Goal: Task Accomplishment & Management: Complete application form

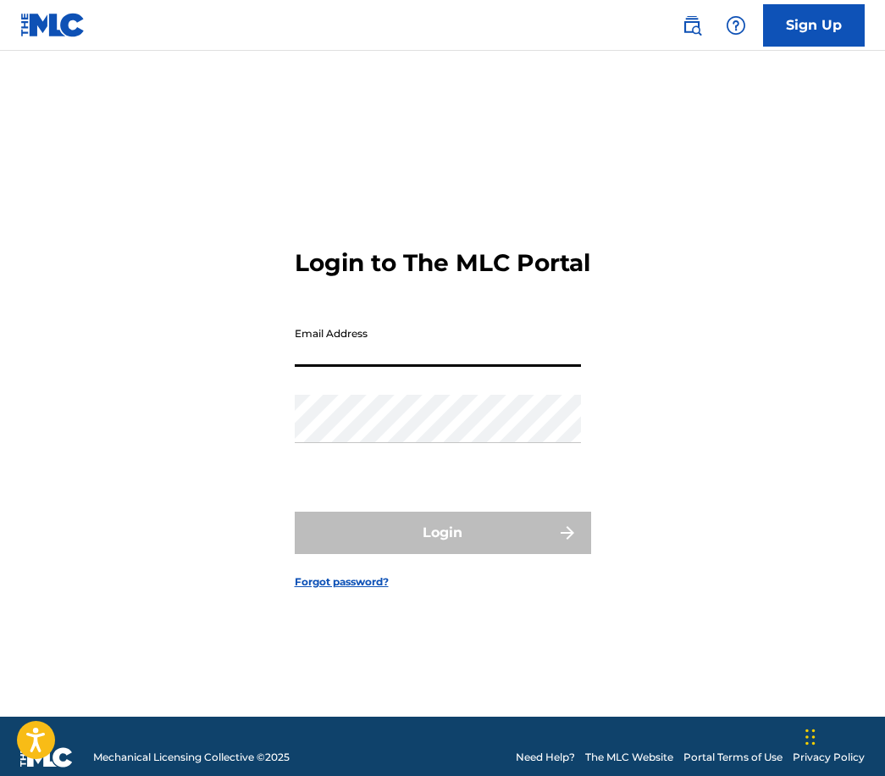
type input "[EMAIL_ADDRESS][DOMAIN_NAME]"
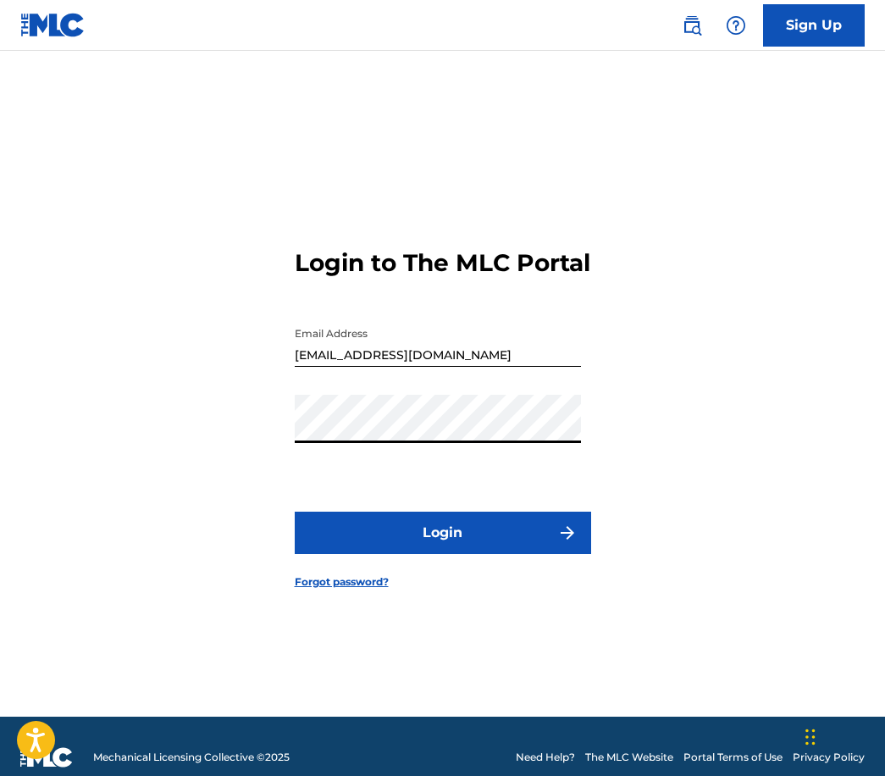
click at [426, 554] on button "Login" at bounding box center [443, 533] width 296 height 42
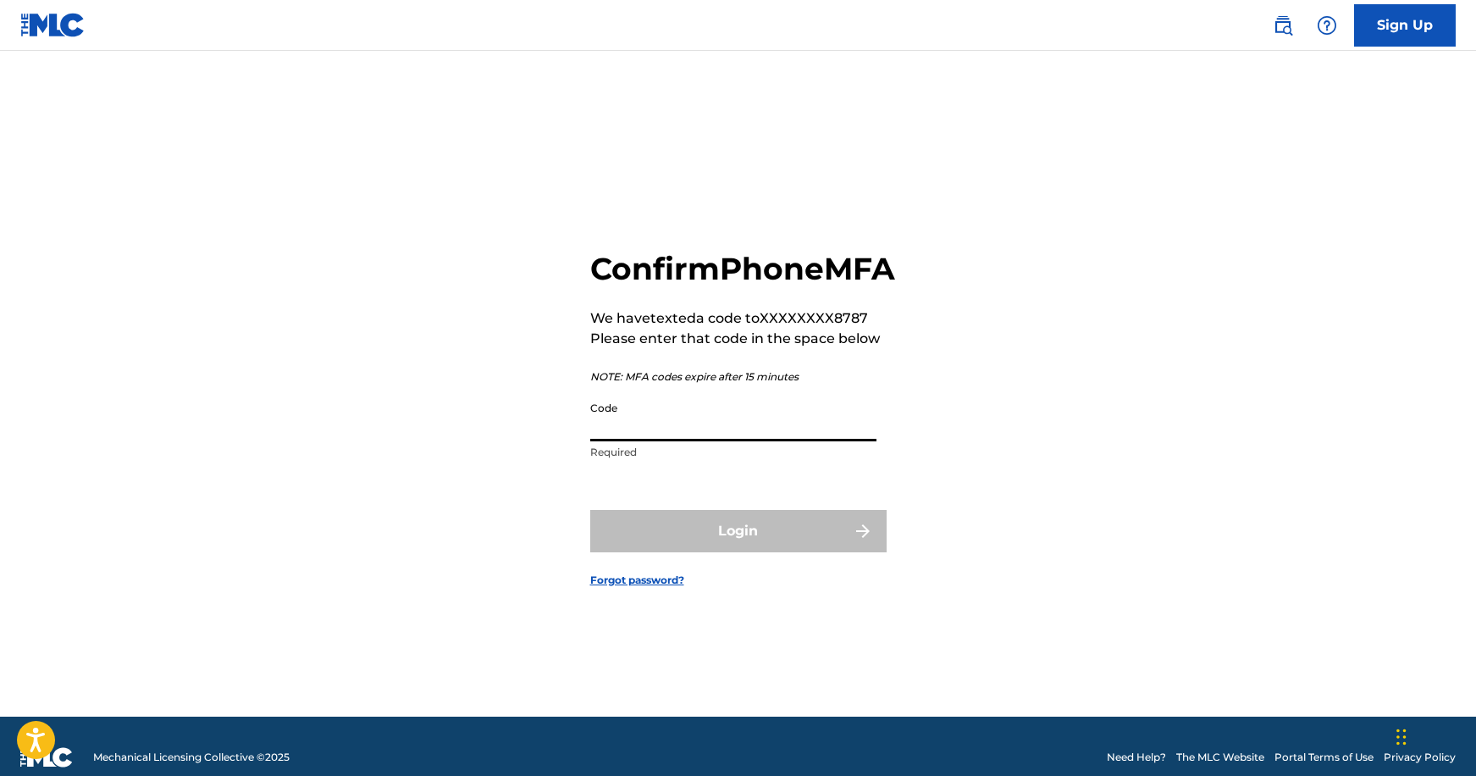
click at [712, 425] on input "Code" at bounding box center [733, 417] width 286 height 48
click at [708, 441] on input "Code" at bounding box center [733, 417] width 286 height 48
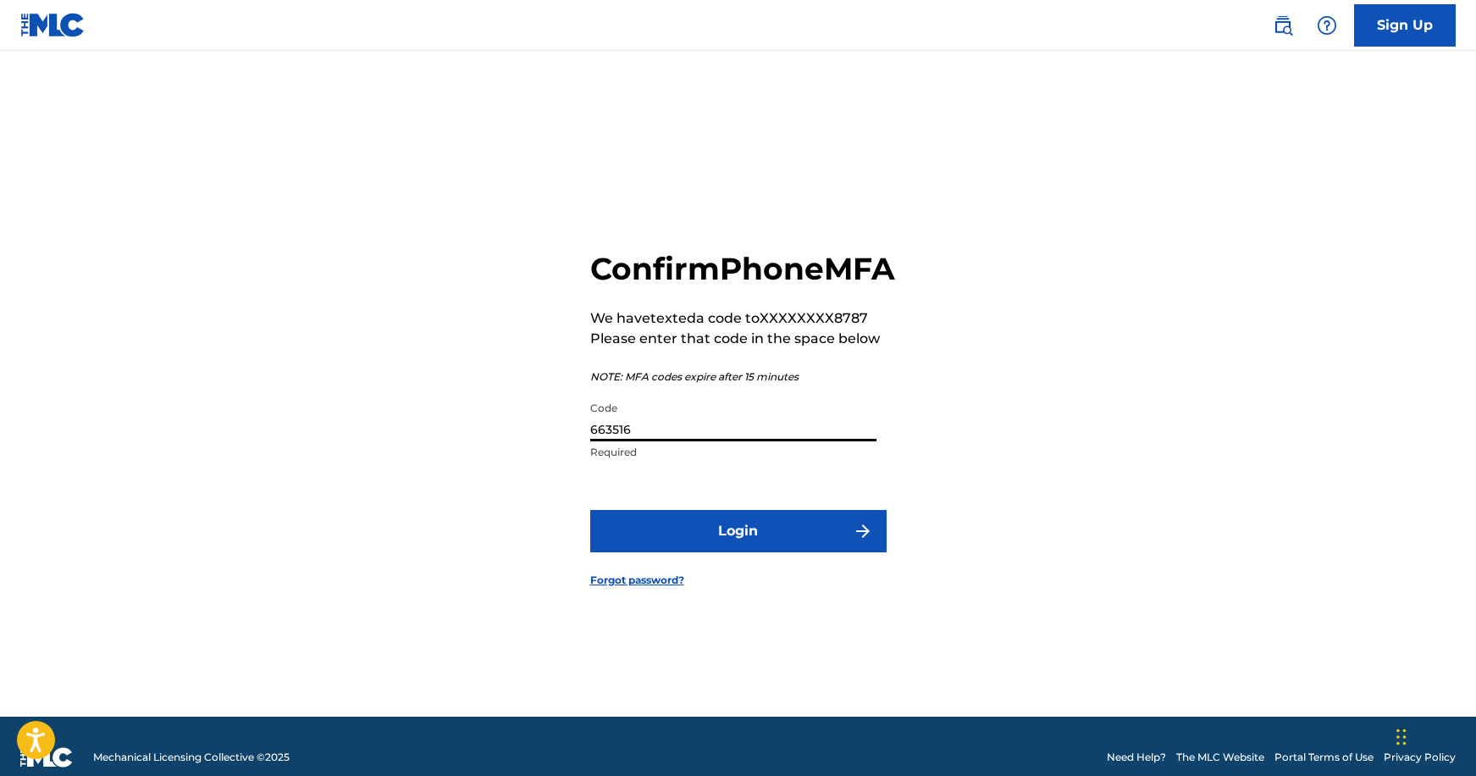
type input "663516"
click at [718, 527] on form "Confirm Phone MFA We have texted a code to XXXXXXXX8787 Please enter that code …" at bounding box center [738, 404] width 296 height 623
click at [829, 540] on button "Login" at bounding box center [738, 531] width 296 height 42
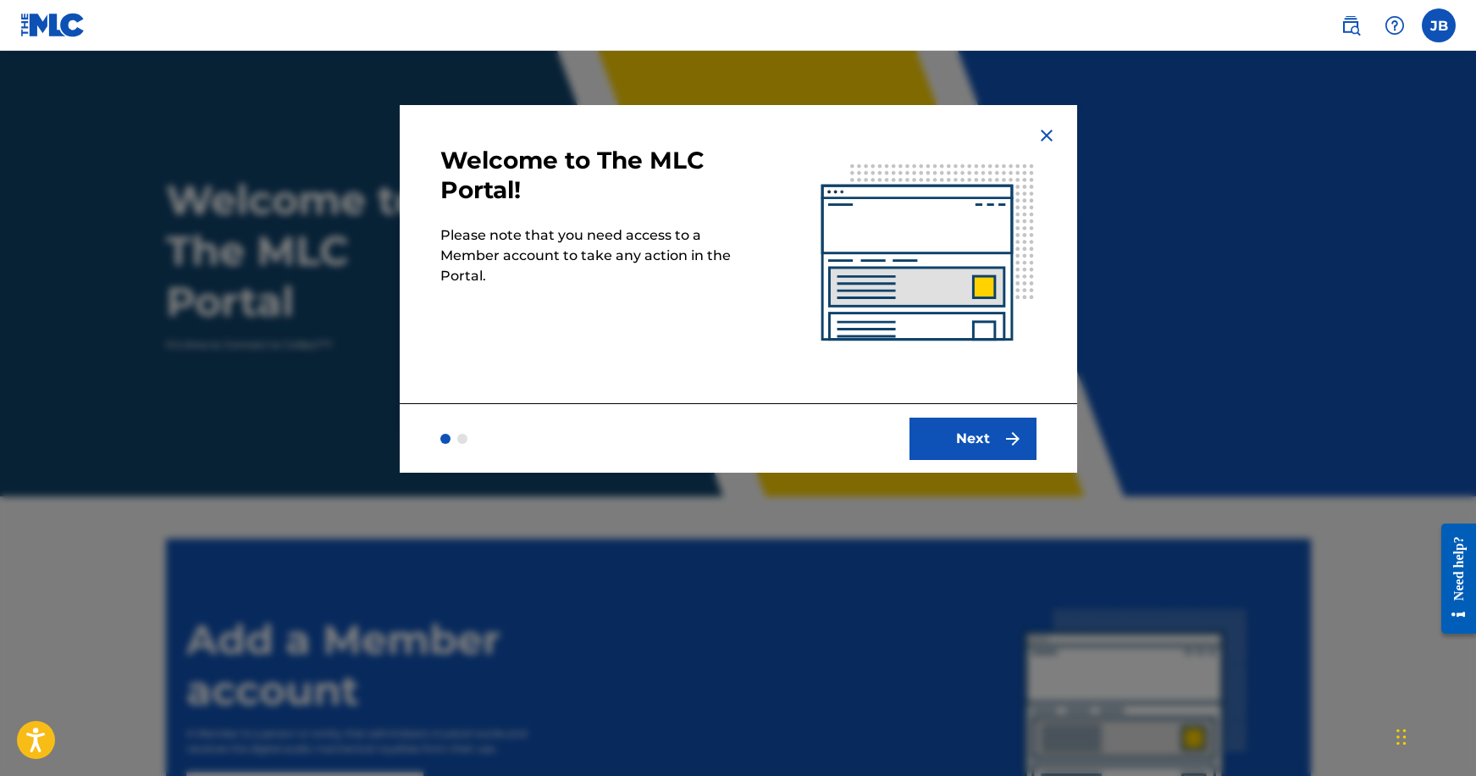
click at [884, 418] on button "Next" at bounding box center [973, 439] width 127 height 42
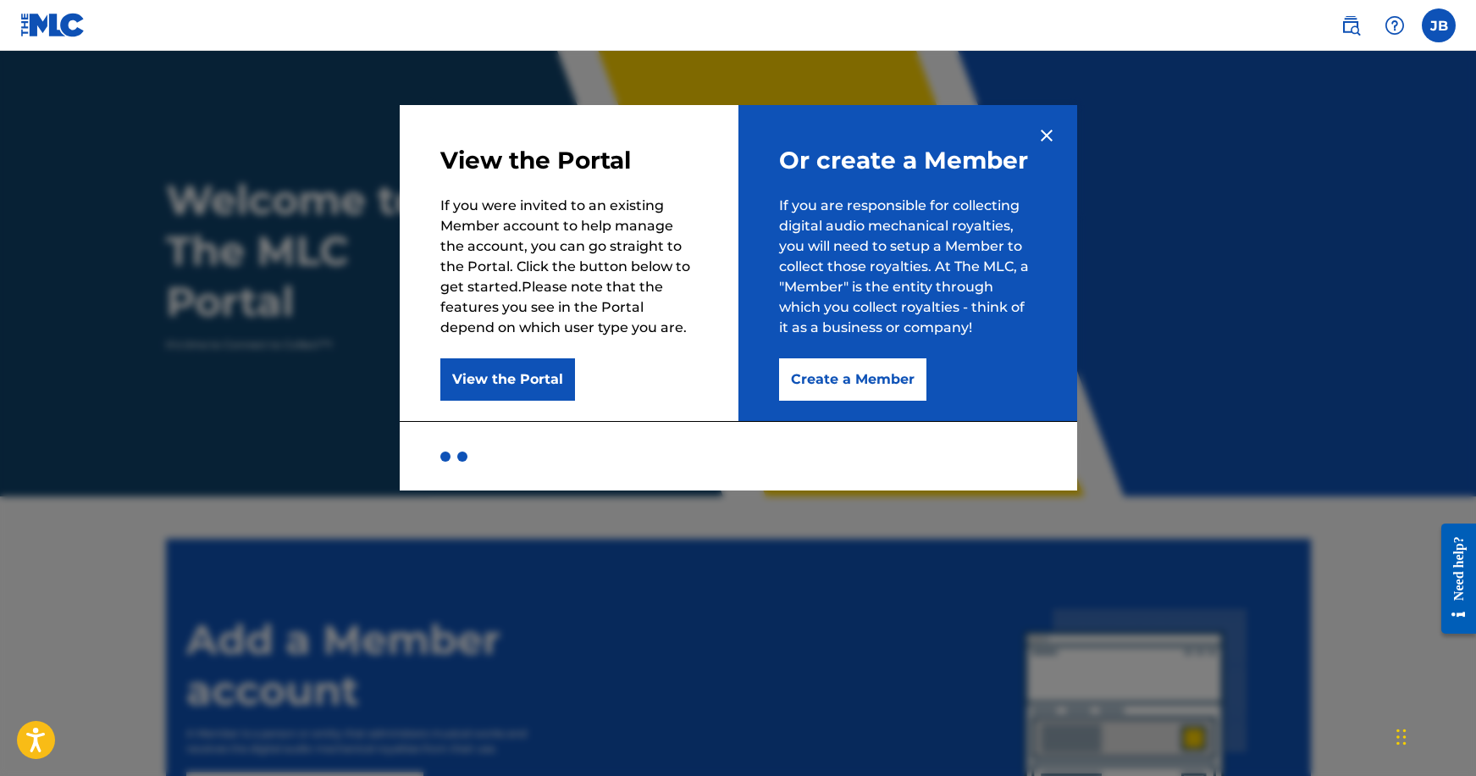
drag, startPoint x: 1004, startPoint y: 428, endPoint x: 1167, endPoint y: 410, distance: 164.4
click at [884, 427] on div at bounding box center [739, 455] width 678 height 69
click at [846, 385] on button "Create a Member" at bounding box center [852, 379] width 147 height 42
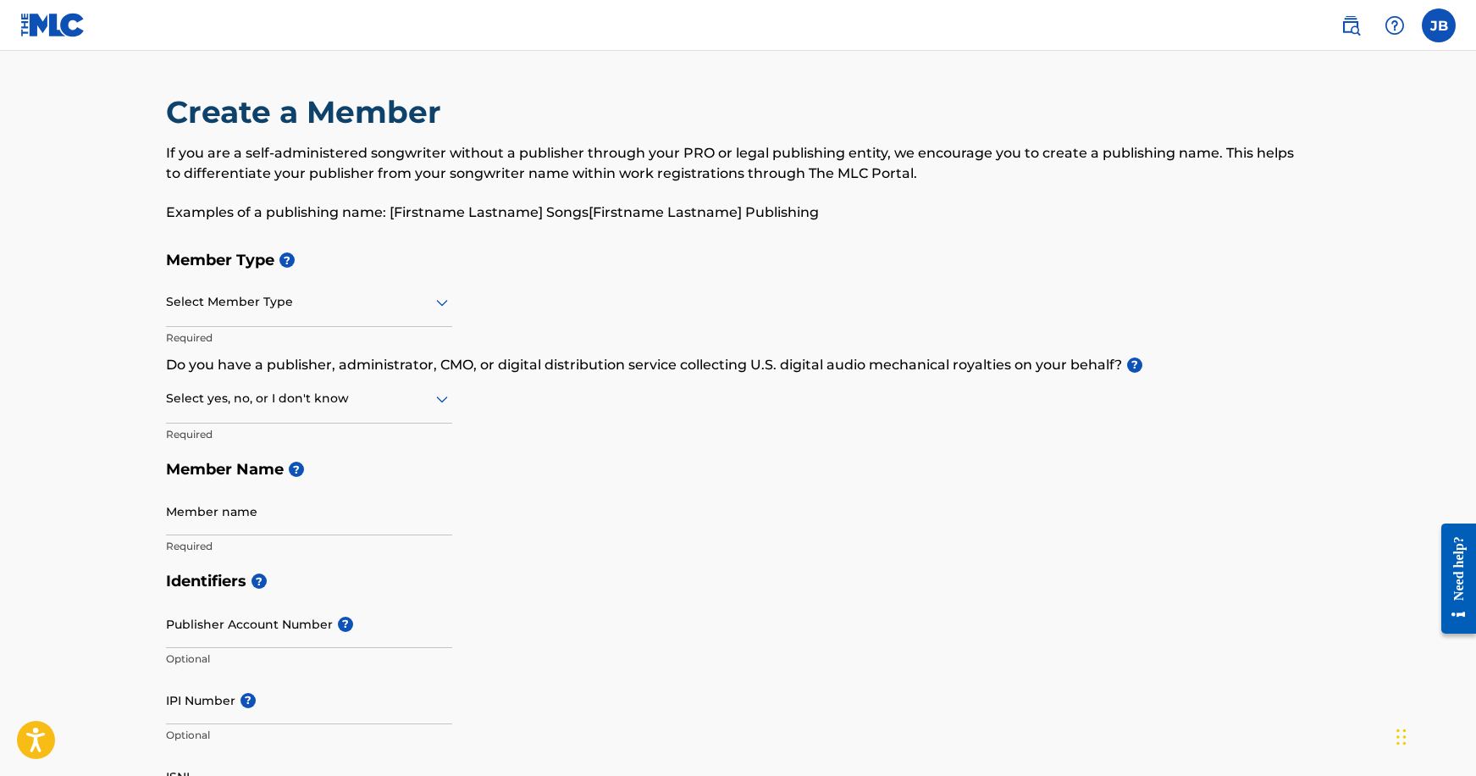
click at [379, 305] on div at bounding box center [309, 301] width 286 height 21
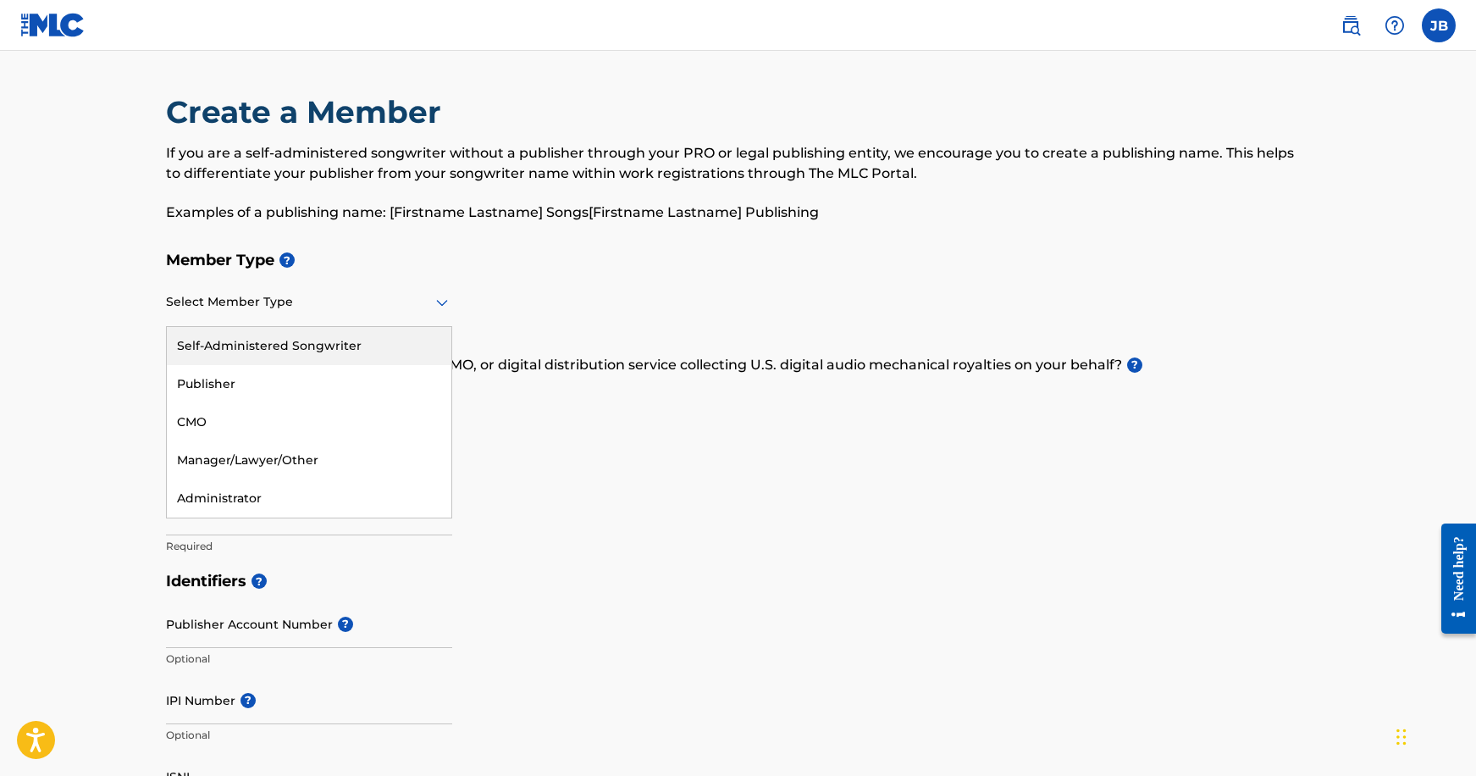
click at [345, 335] on div "Self-Administered Songwriter" at bounding box center [309, 346] width 285 height 38
click at [343, 313] on div "Self-Administered Songwriter" at bounding box center [309, 301] width 286 height 41
click at [650, 301] on div "Member Type ? Self-Administered Songwriter selected, 1 of 5. 5 results availabl…" at bounding box center [738, 402] width 1145 height 321
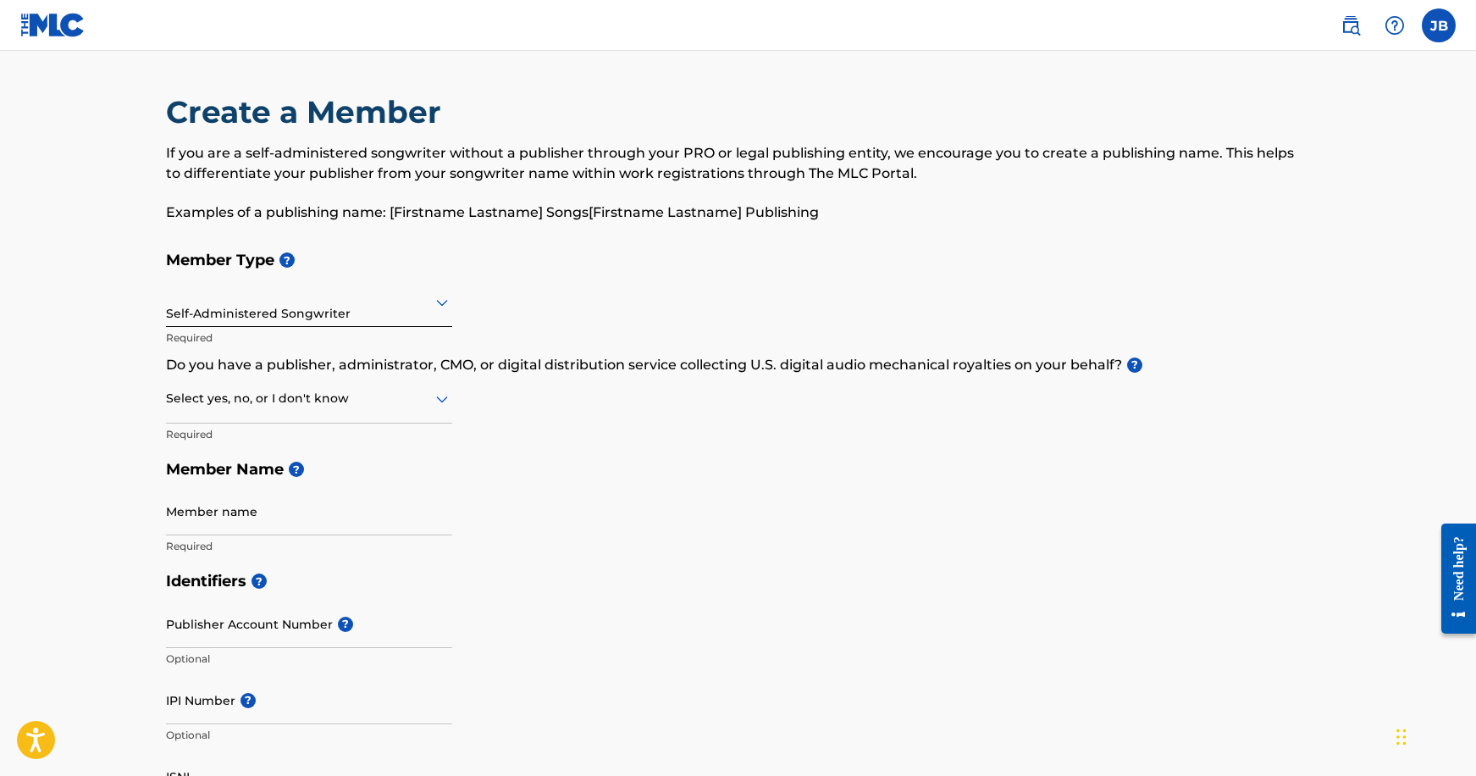
click at [266, 400] on div at bounding box center [309, 398] width 286 height 21
click at [298, 429] on div "Yes" at bounding box center [309, 442] width 285 height 38
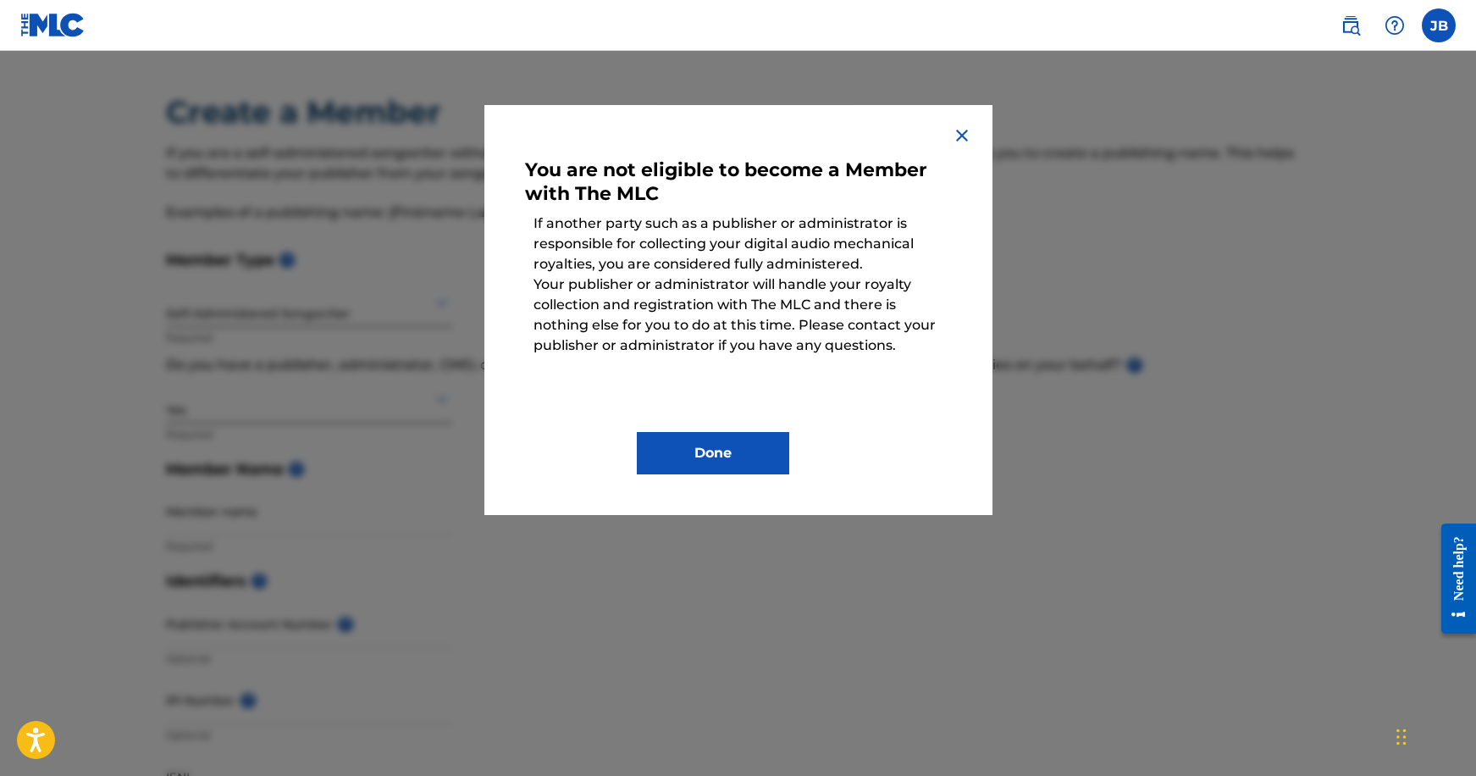
click at [718, 440] on button "Done" at bounding box center [713, 453] width 152 height 42
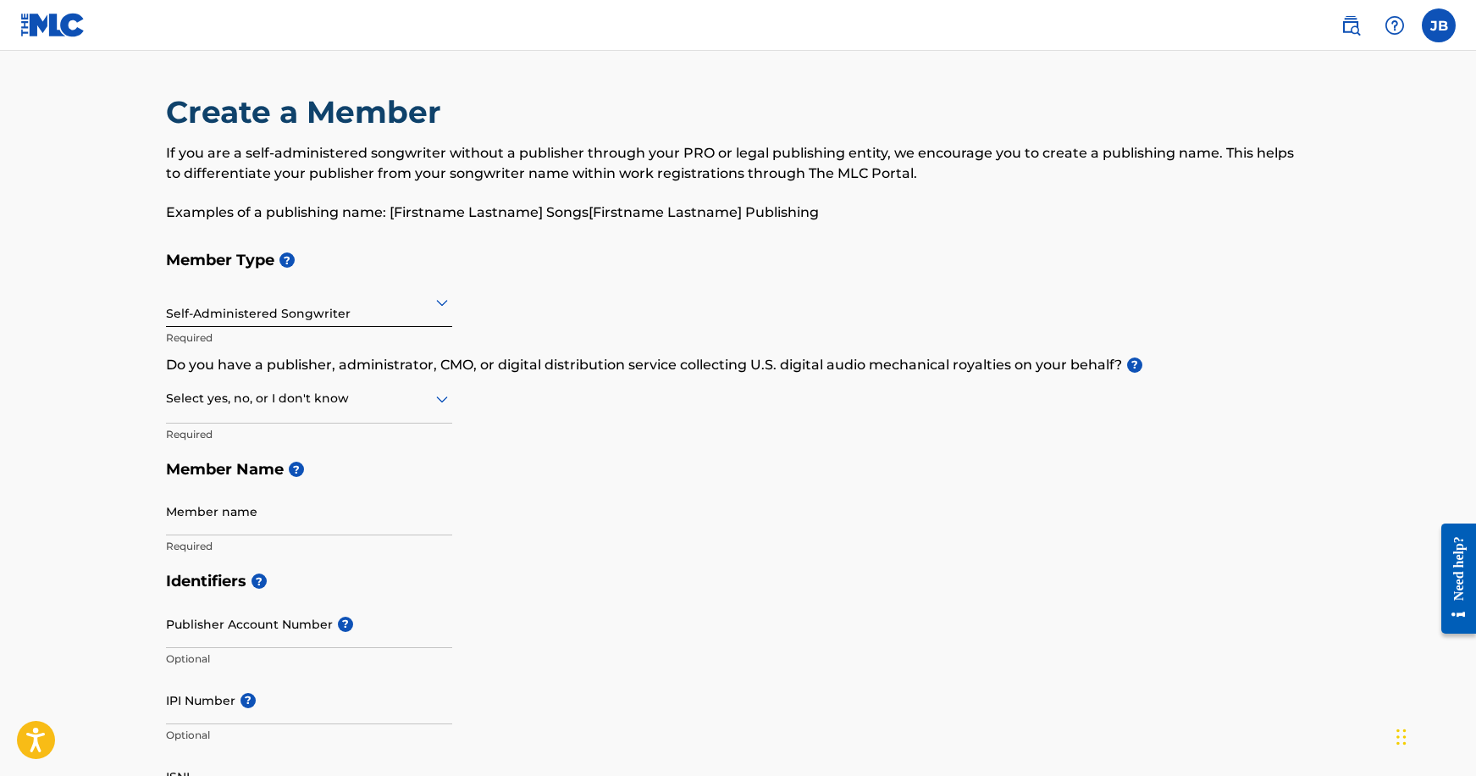
click at [340, 403] on div at bounding box center [309, 398] width 286 height 21
click at [279, 447] on div "Yes" at bounding box center [309, 442] width 285 height 38
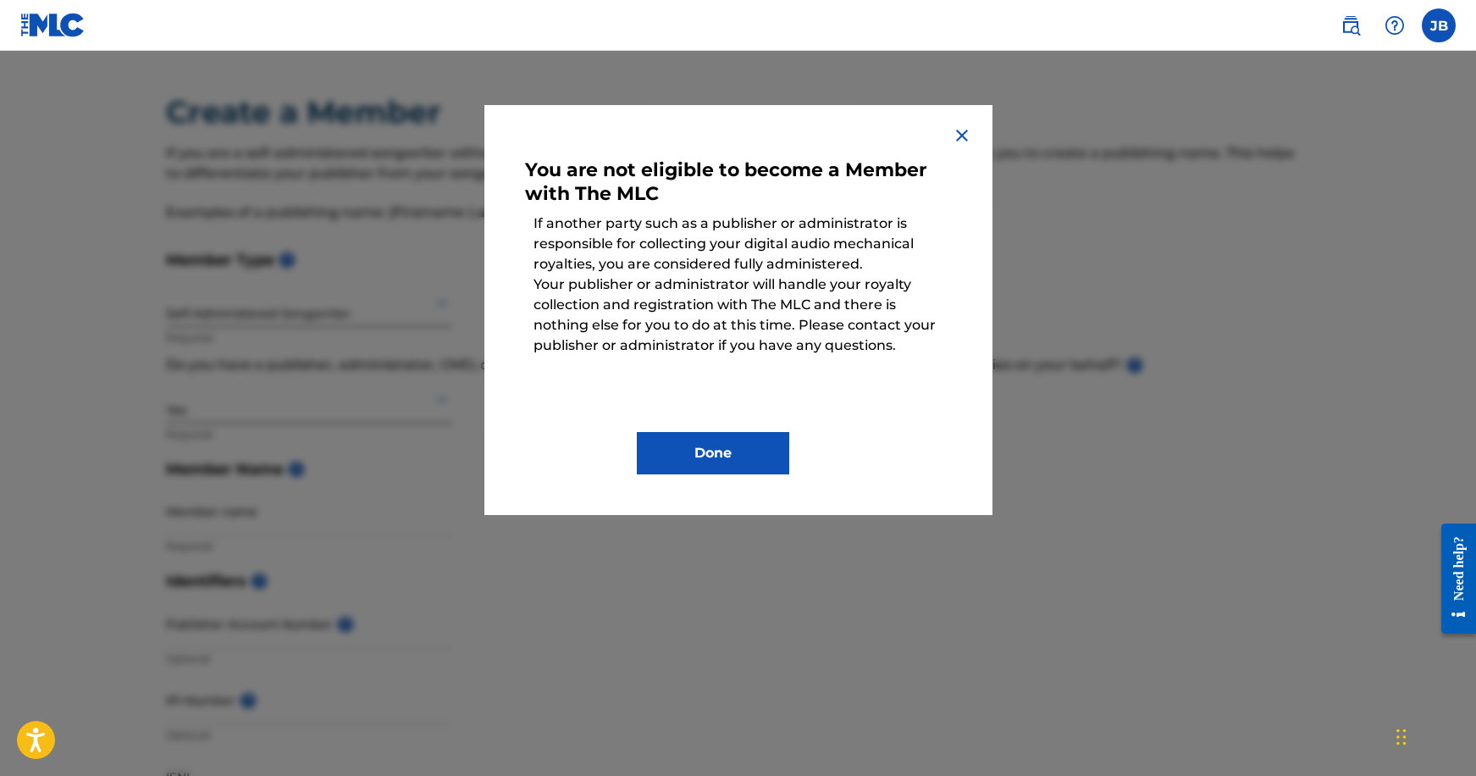
click at [707, 447] on button "Done" at bounding box center [713, 453] width 152 height 42
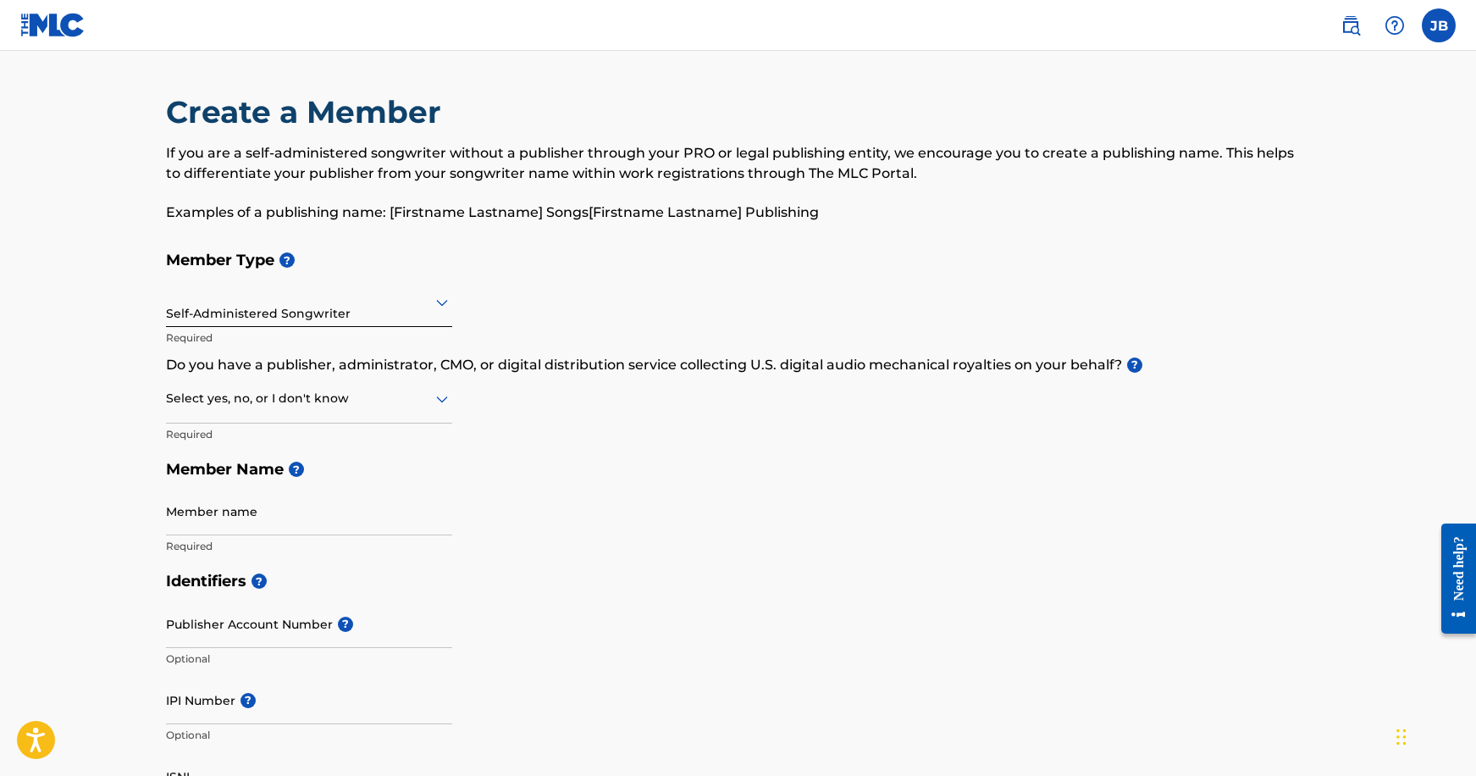
click at [334, 417] on div "Select yes, no, or I don't know" at bounding box center [309, 399] width 286 height 48
click at [464, 395] on div "Member Type ? Self-Administered Songwriter Required Do you have a publisher, ad…" at bounding box center [738, 402] width 1145 height 321
click at [280, 432] on p "Required" at bounding box center [309, 434] width 286 height 15
click at [283, 413] on div "Select yes, no, or I don't know" at bounding box center [309, 399] width 286 height 48
click at [257, 459] on div "Yes" at bounding box center [309, 442] width 285 height 38
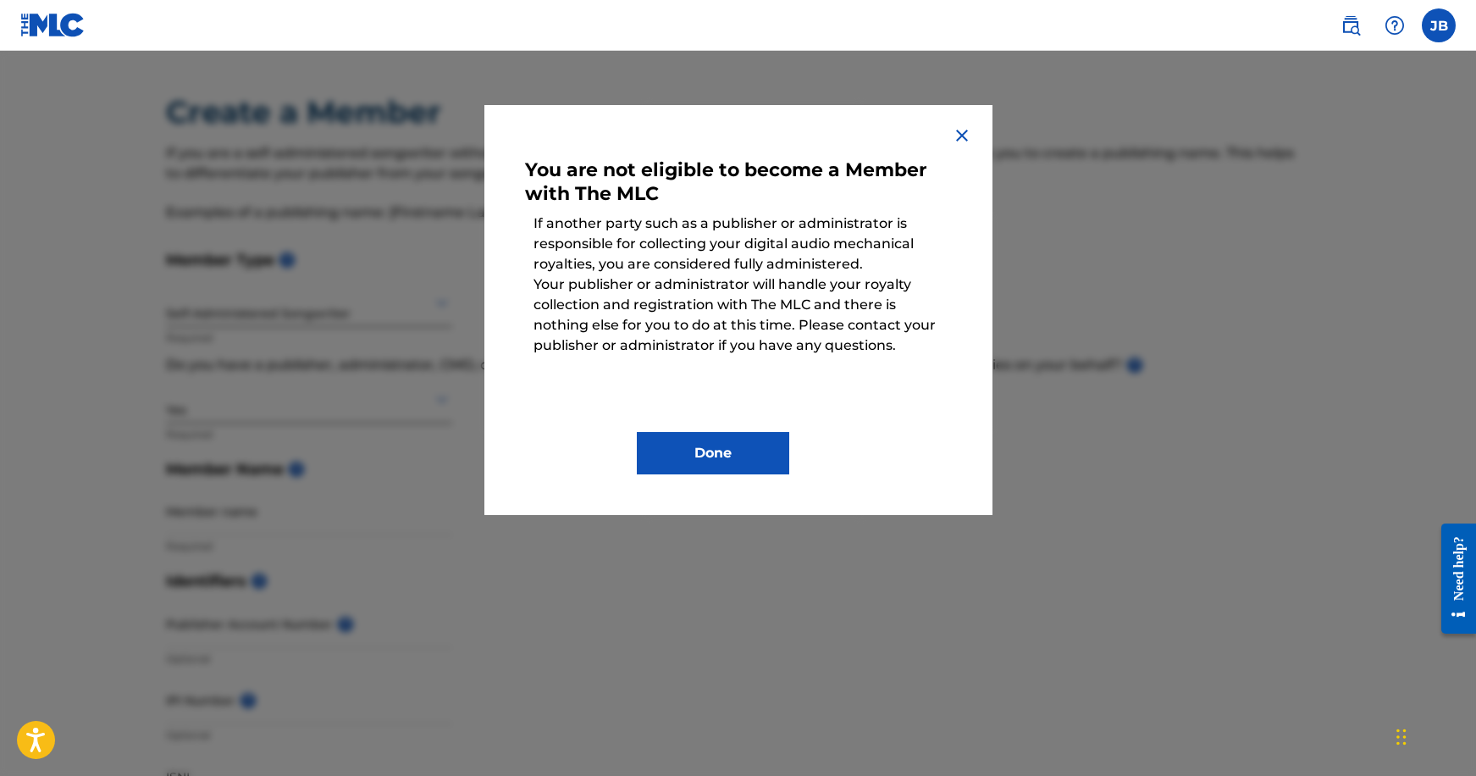
click at [772, 451] on button "Done" at bounding box center [713, 453] width 152 height 42
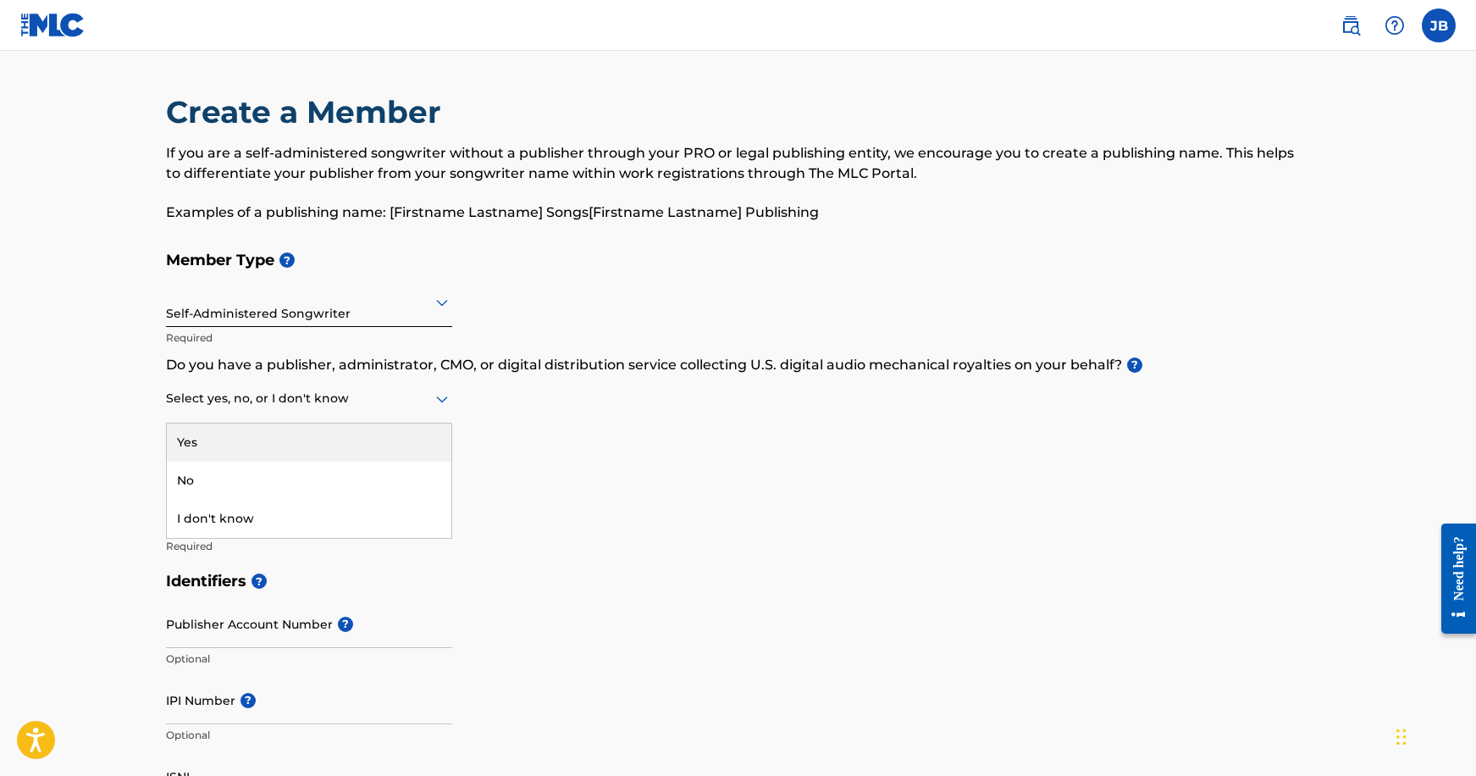
drag, startPoint x: 308, startPoint y: 412, endPoint x: 299, endPoint y: 418, distance: 11.0
click at [308, 412] on div "Select yes, no, or I don't know" at bounding box center [309, 399] width 286 height 48
click at [241, 483] on div "No" at bounding box center [309, 481] width 285 height 38
click at [328, 302] on div at bounding box center [309, 301] width 286 height 21
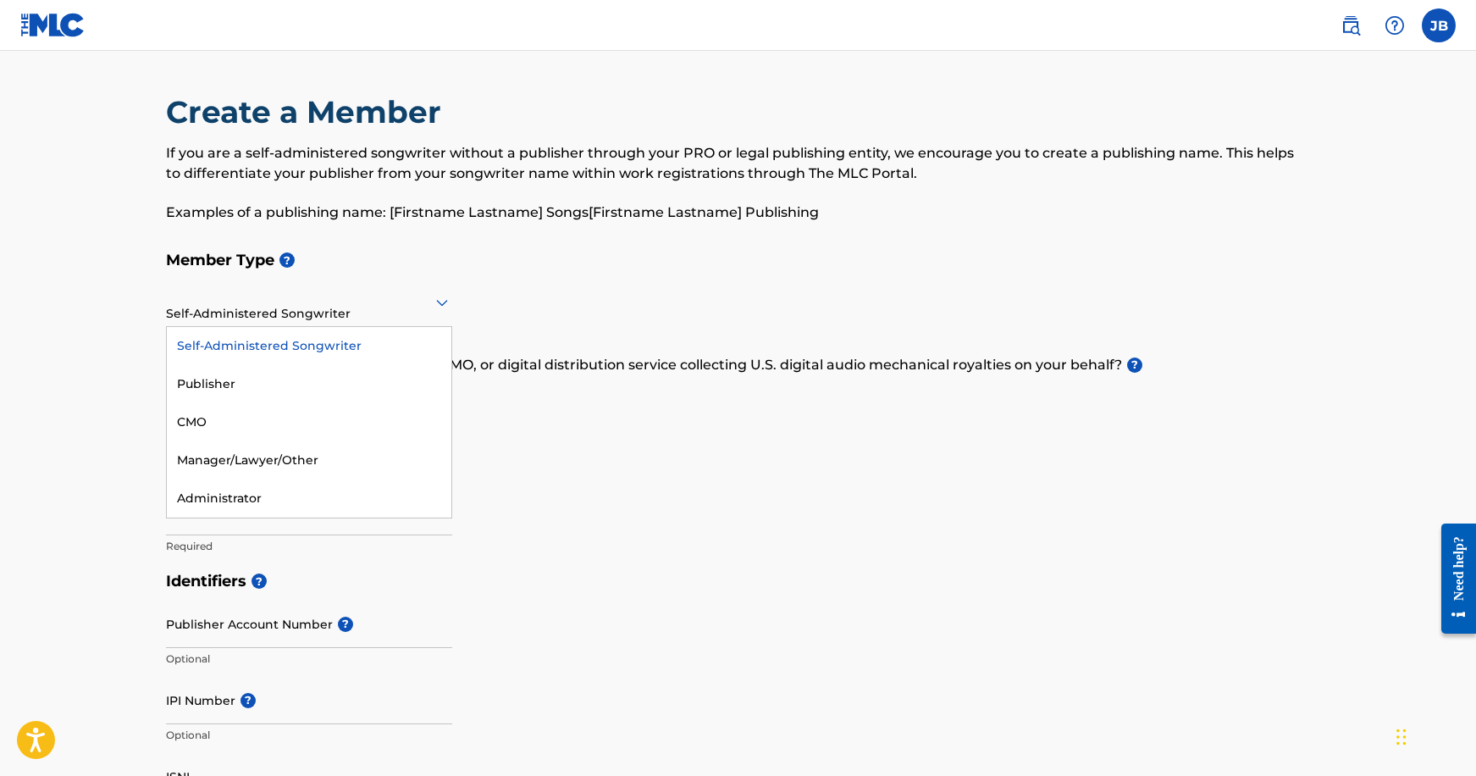
click at [284, 372] on div "Publisher" at bounding box center [309, 384] width 285 height 38
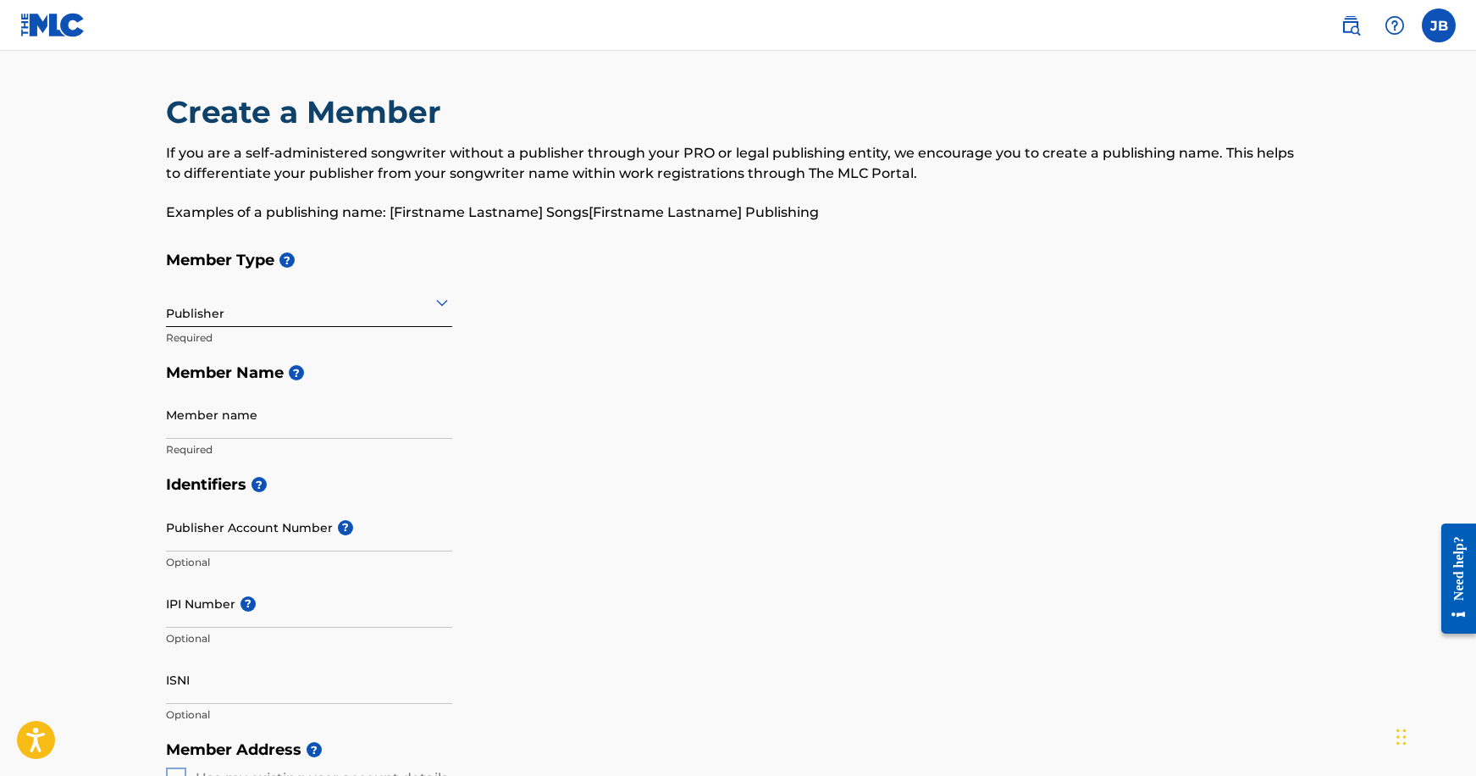
click at [321, 315] on div "Publisher" at bounding box center [309, 301] width 286 height 41
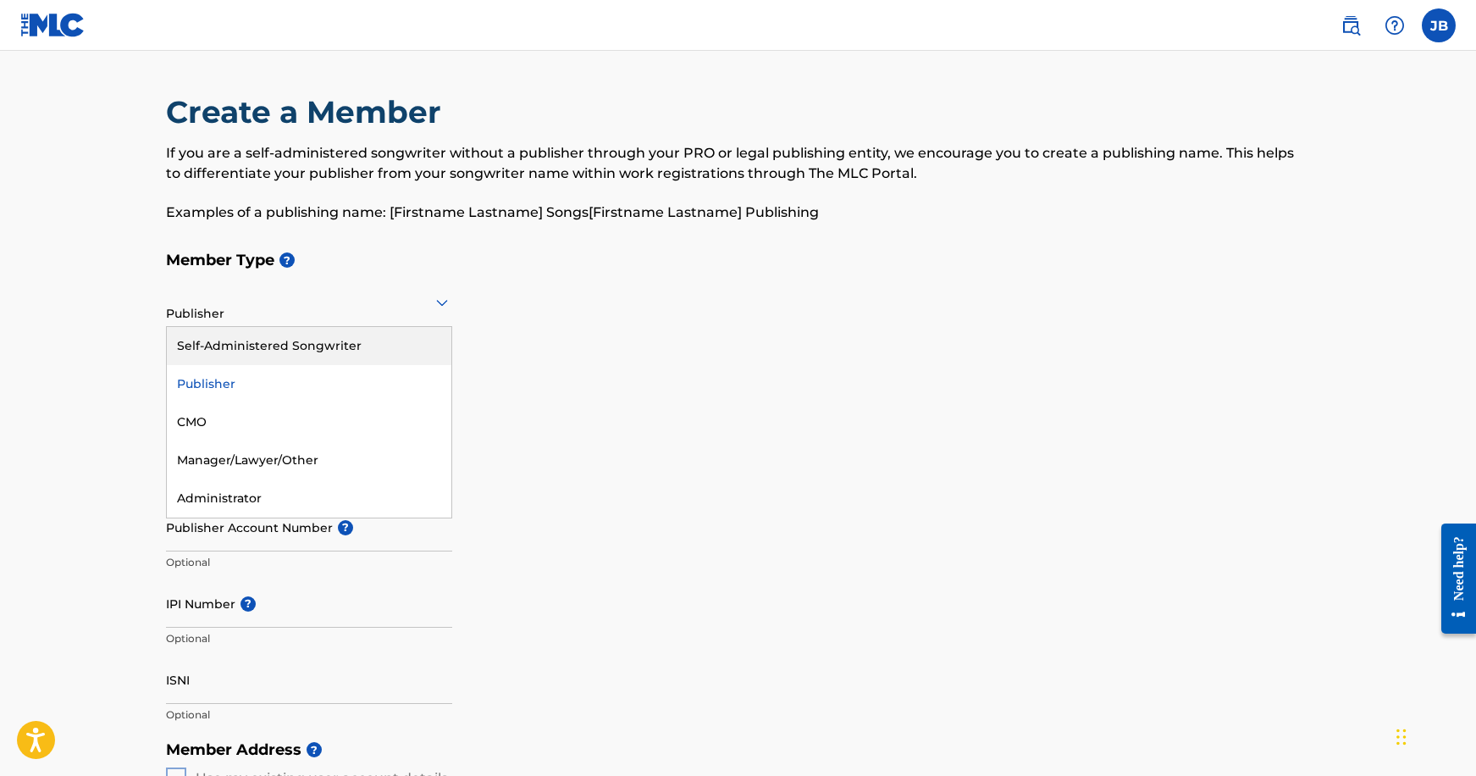
click at [285, 337] on div "Self-Administered Songwriter" at bounding box center [309, 346] width 285 height 38
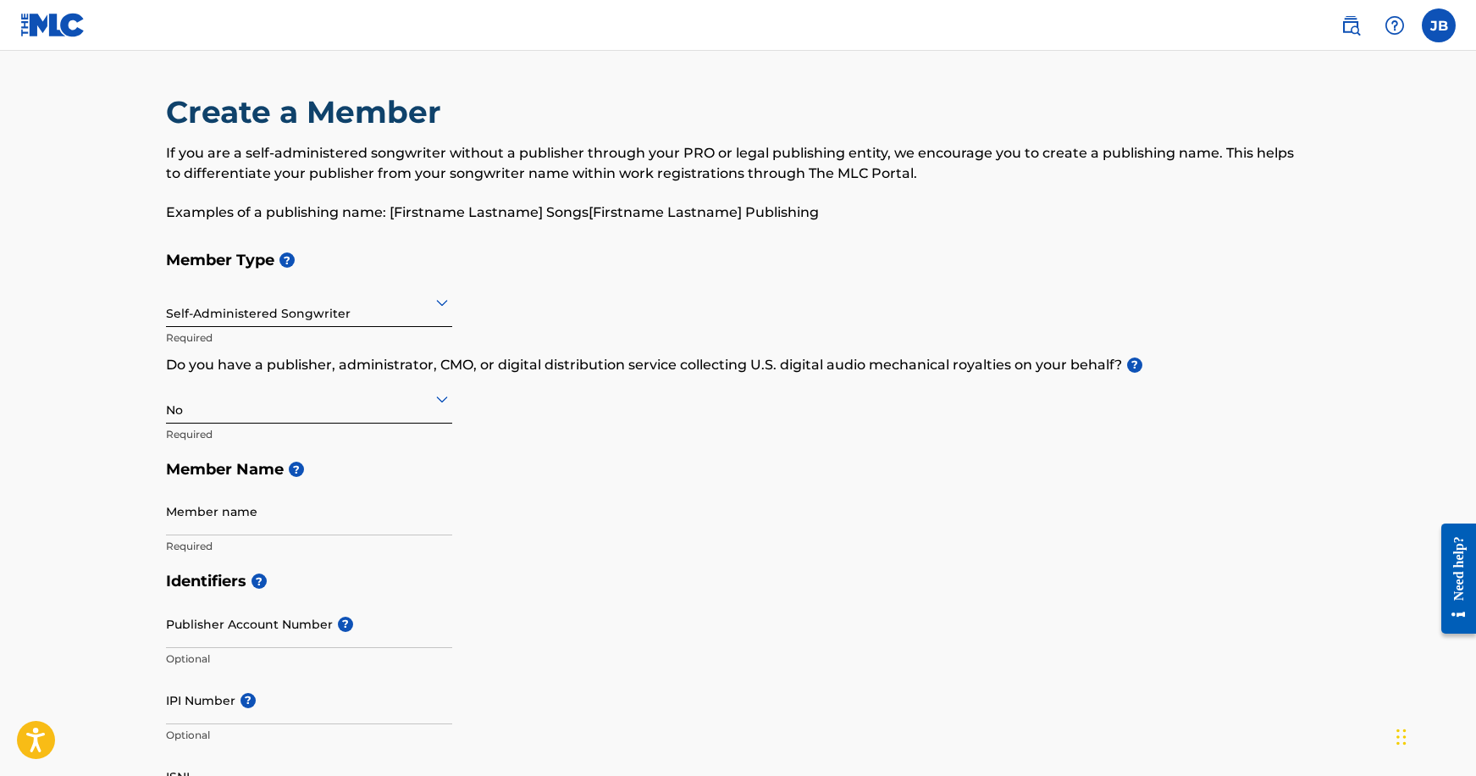
click at [264, 403] on div at bounding box center [309, 398] width 286 height 21
click at [715, 422] on div "Member Type ? Self-Administered Songwriter Required Do you have a publisher, ad…" at bounding box center [738, 402] width 1145 height 321
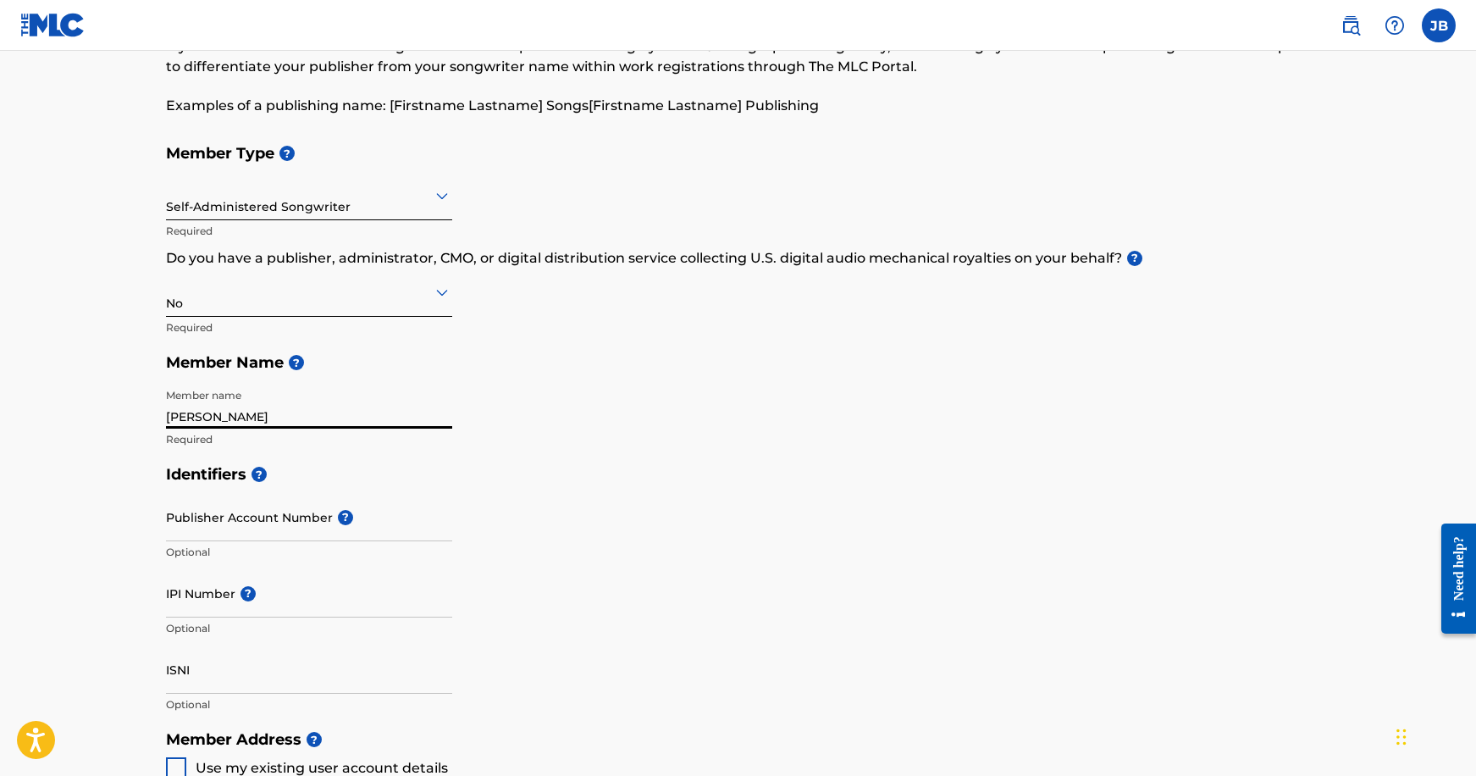
type input "[PERSON_NAME]"
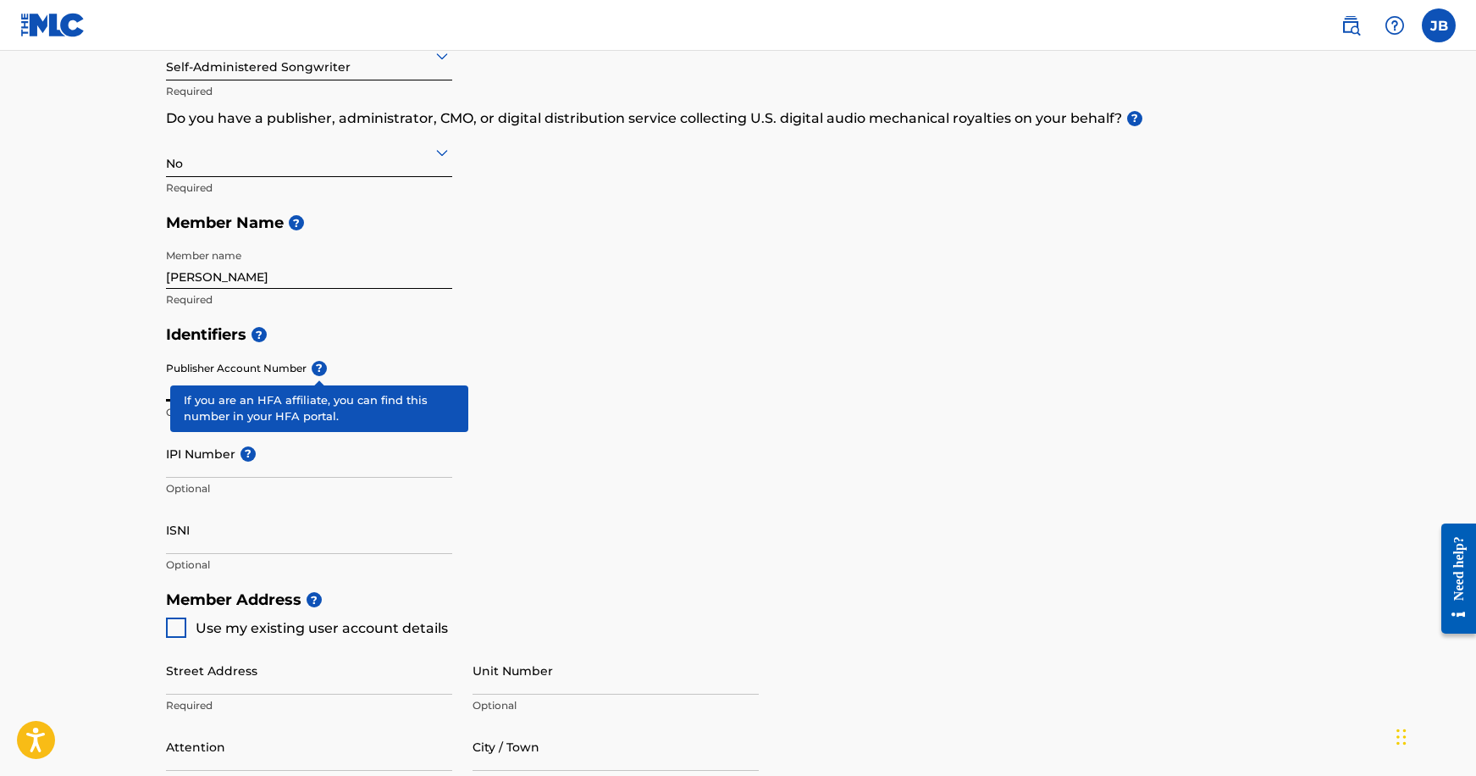
click at [323, 370] on span "?" at bounding box center [319, 368] width 15 height 15
click at [323, 370] on input "Publisher Account Number ?" at bounding box center [309, 377] width 286 height 48
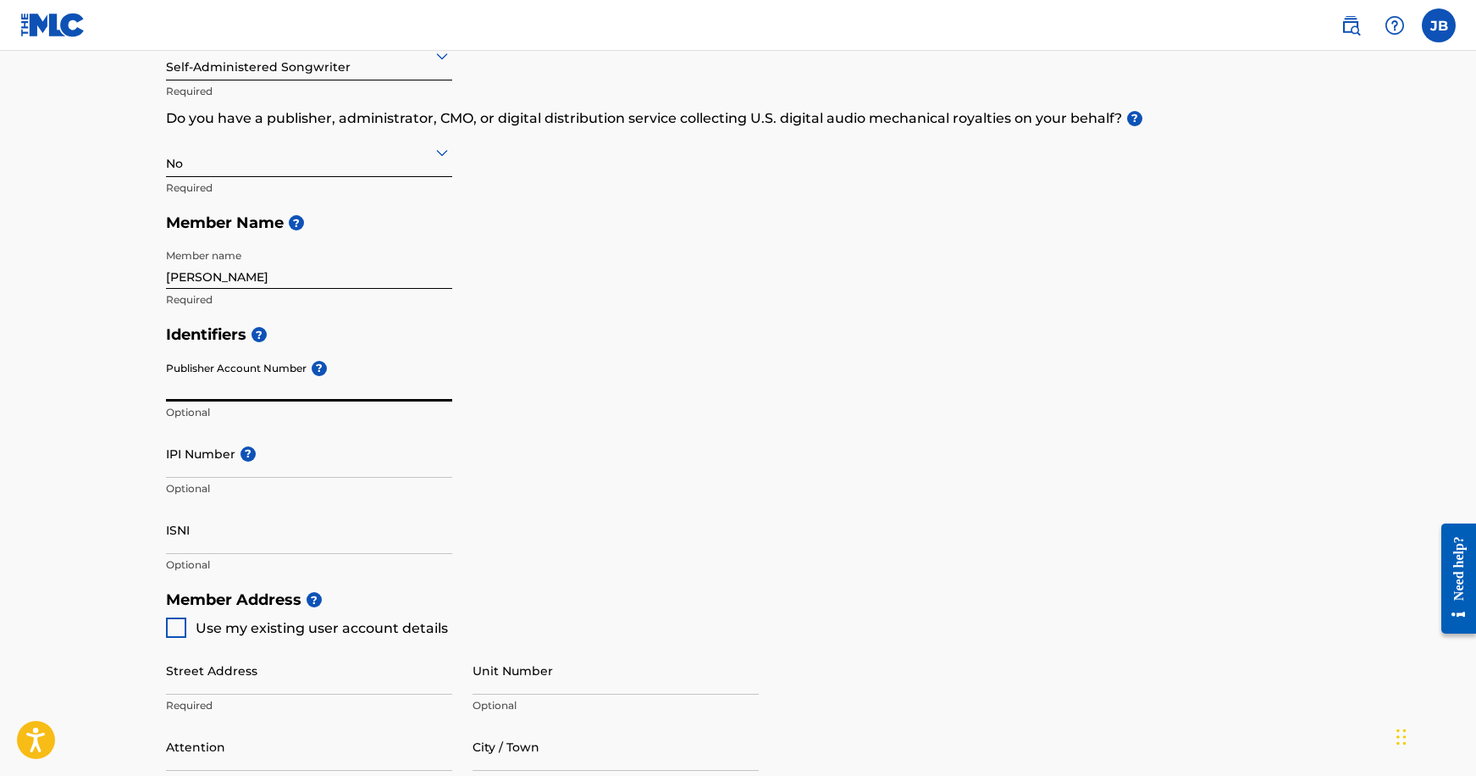
click at [704, 406] on div "Identifiers ? Publisher Account Number ? Optional IPI Number ? Optional ISNI Op…" at bounding box center [738, 449] width 1145 height 265
click at [249, 462] on input "IPI Number ?" at bounding box center [309, 453] width 286 height 48
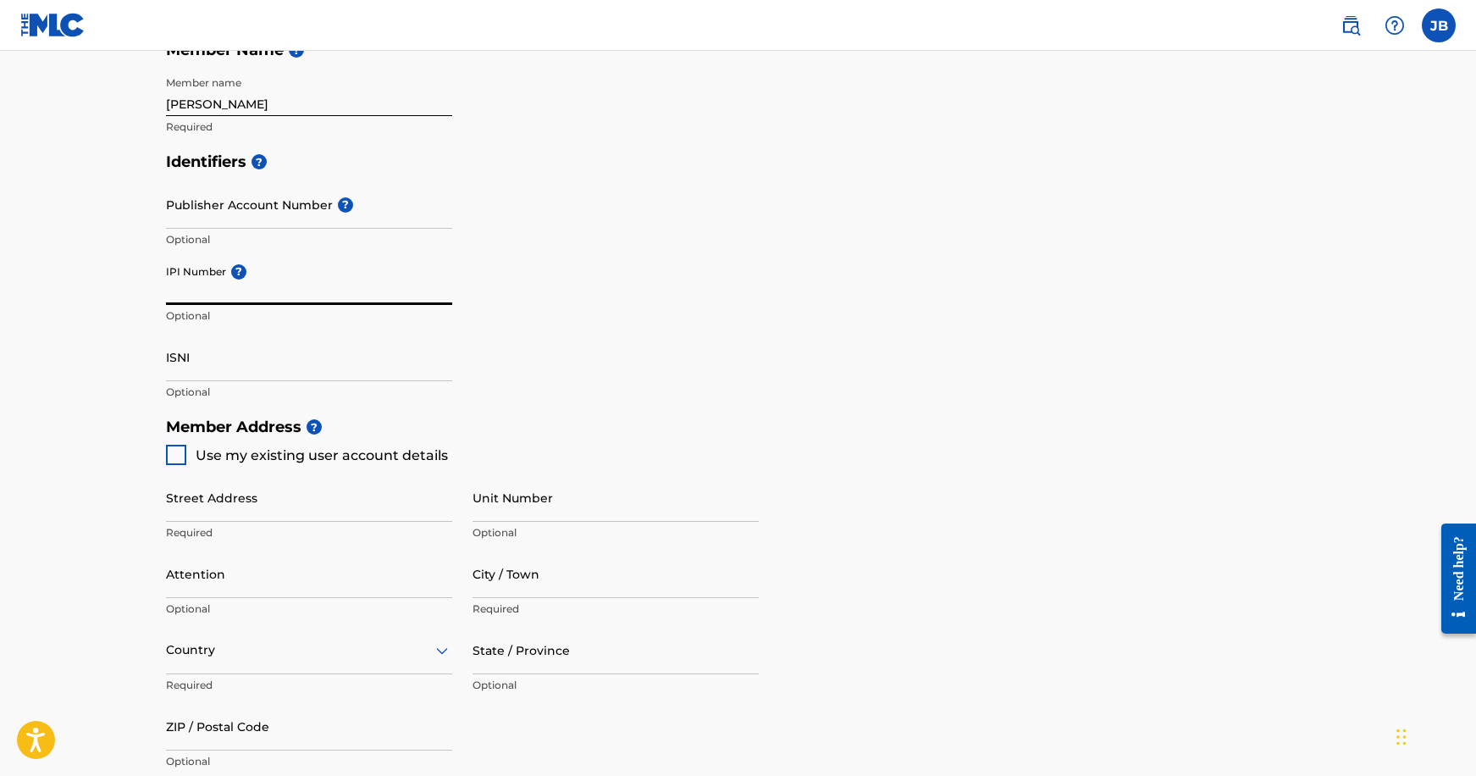
scroll to position [592, 0]
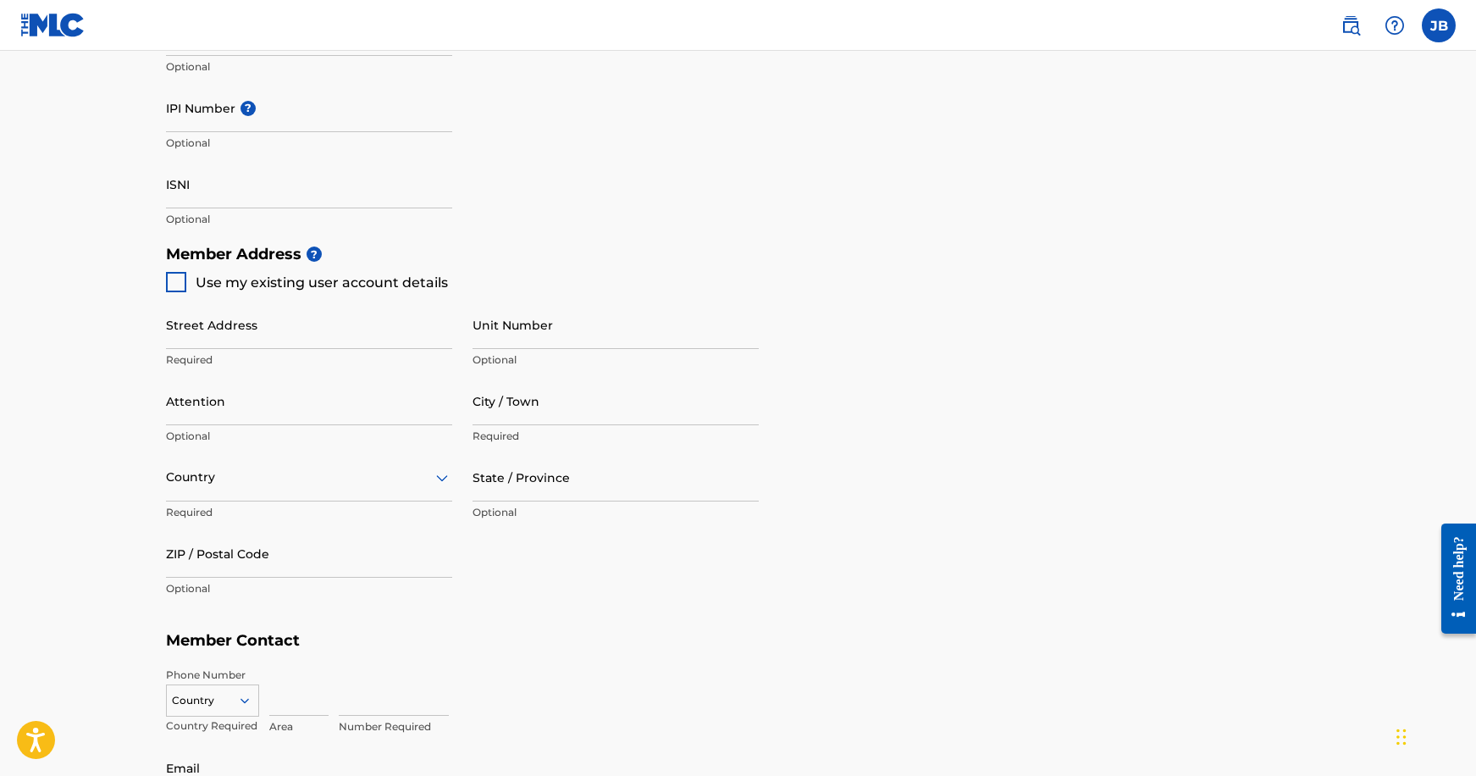
click at [298, 265] on h5 "Member Address ?" at bounding box center [738, 254] width 1145 height 36
click at [301, 278] on span "Use my existing user account details" at bounding box center [322, 282] width 252 height 16
type input "[STREET_ADDRESS][PERSON_NAME]"
type input "[US_STATE]"
type input "10026"
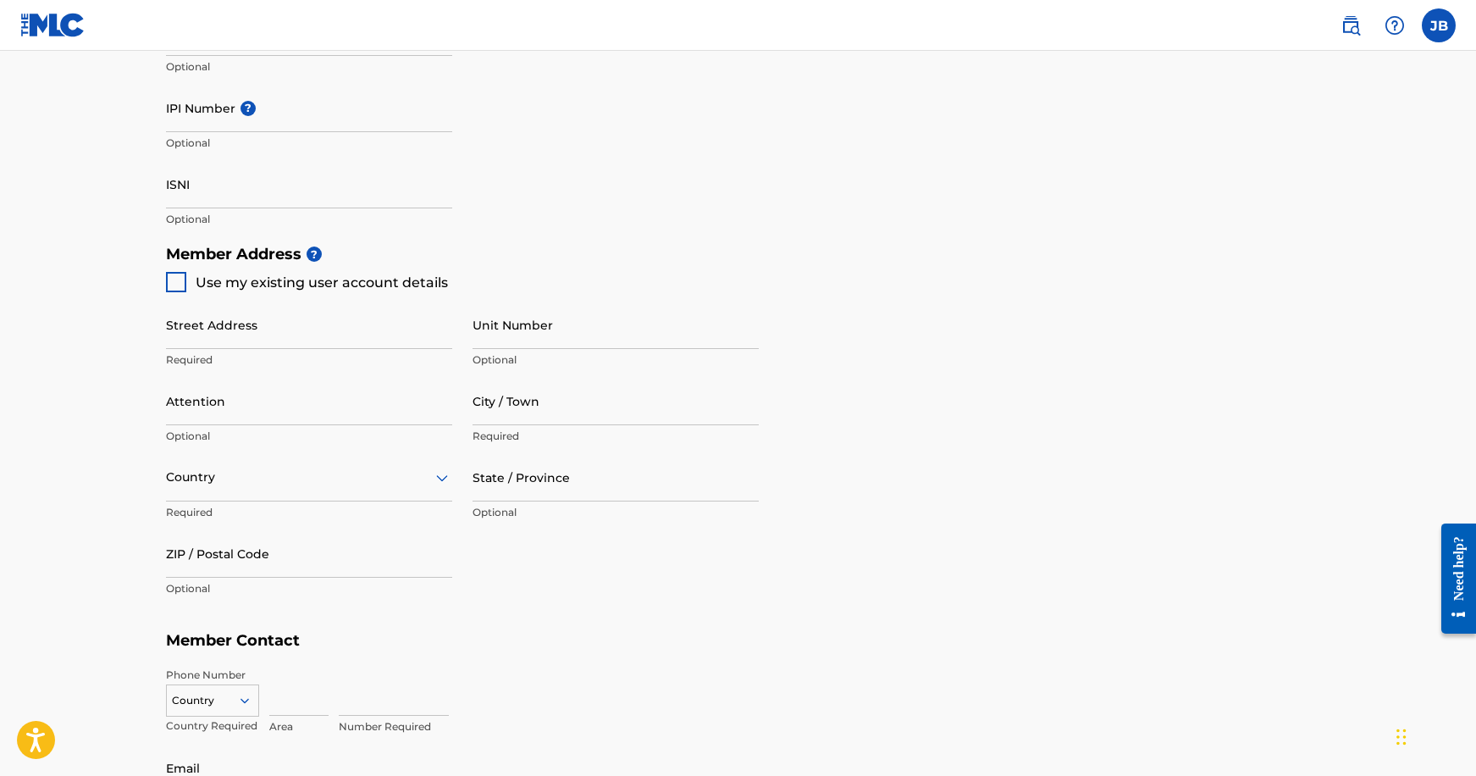
type input "267"
type input "2588787"
type input "[EMAIL_ADDRESS][DOMAIN_NAME]"
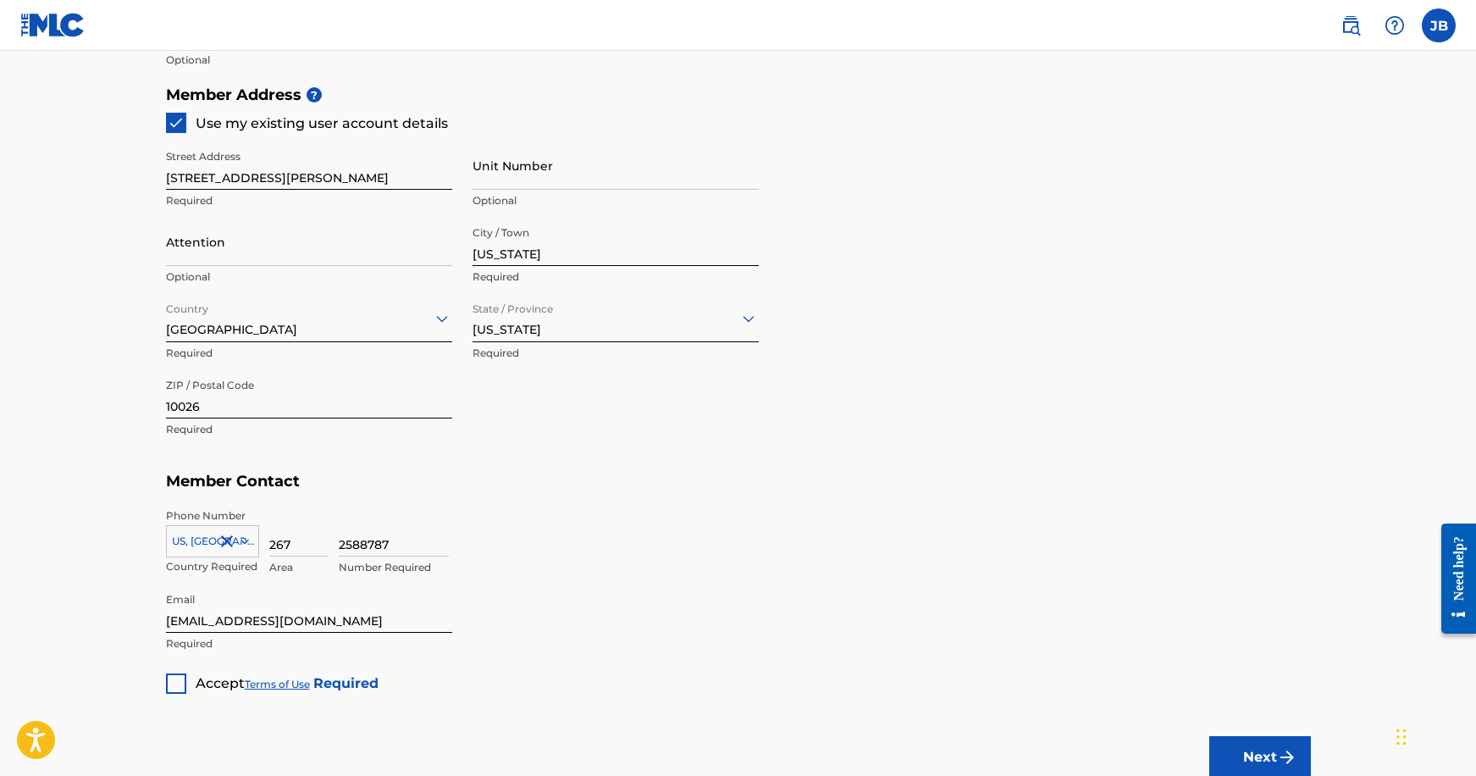
scroll to position [755, 0]
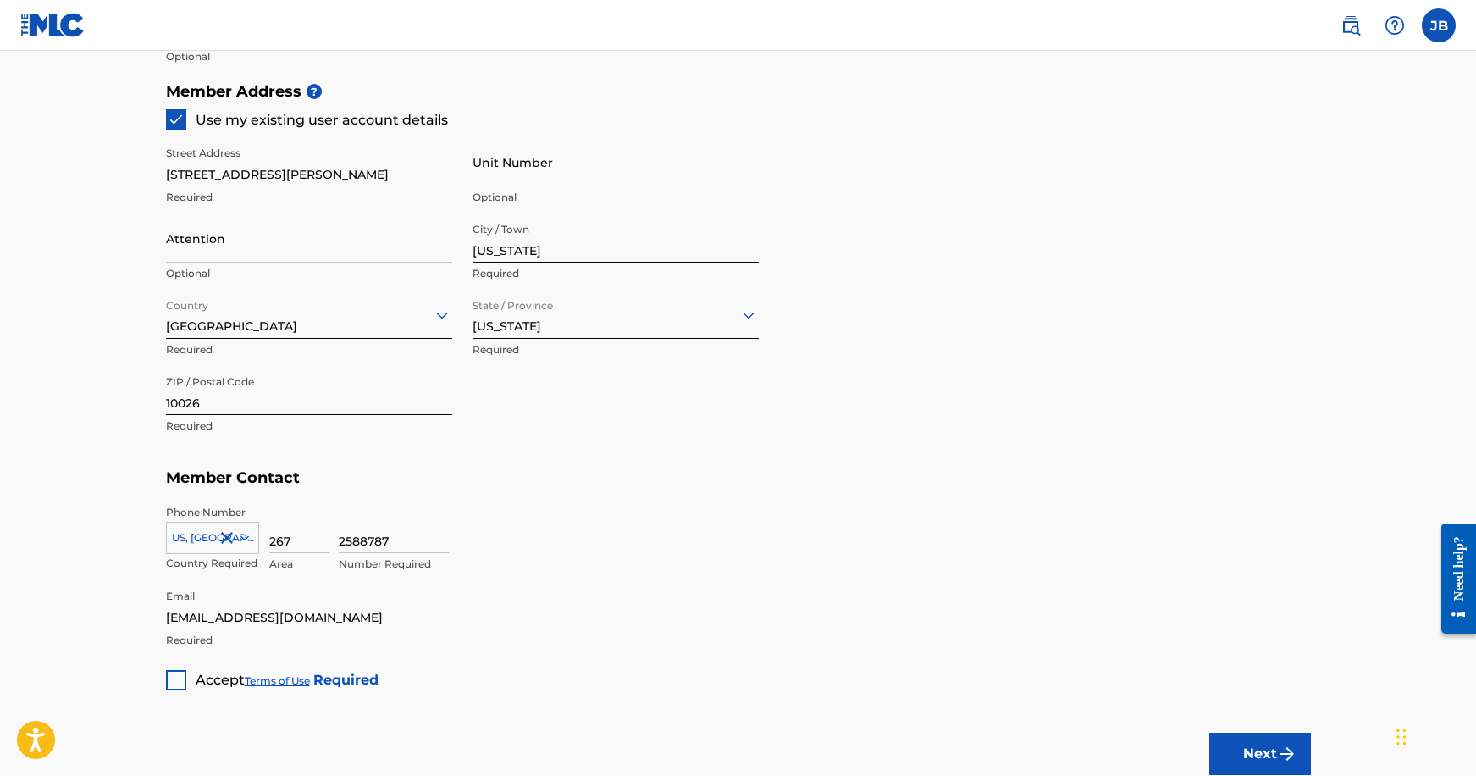
click at [170, 678] on div at bounding box center [176, 680] width 20 height 20
